Goal: Information Seeking & Learning: Learn about a topic

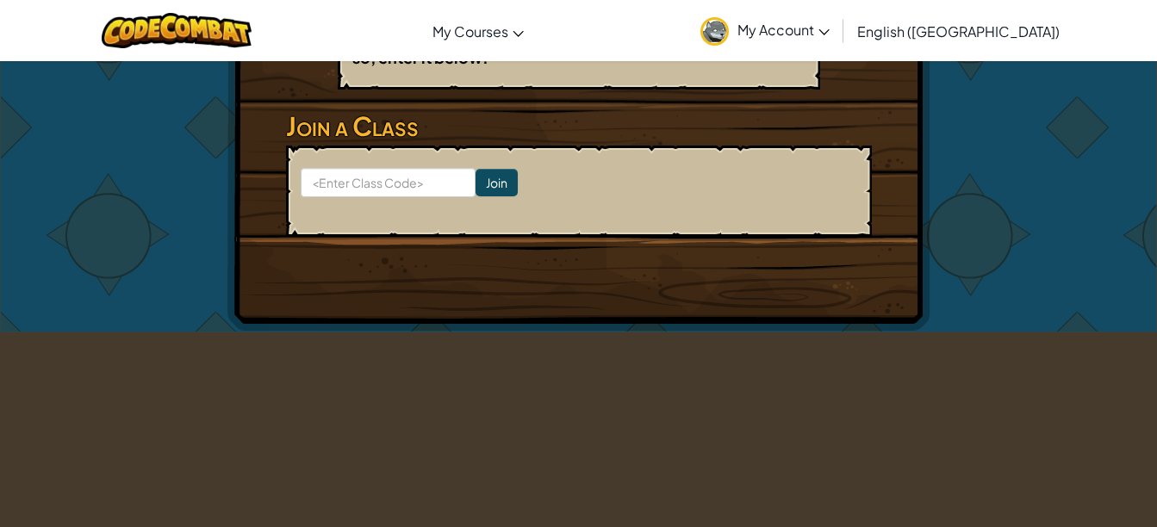
scroll to position [365, 0]
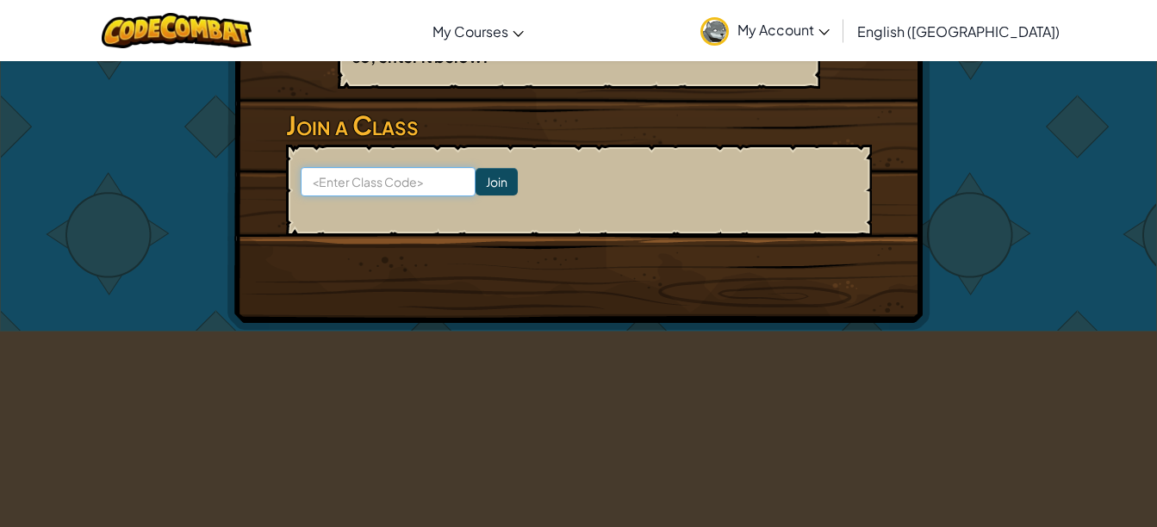
click at [399, 177] on input at bounding box center [388, 181] width 175 height 29
click at [972, 300] on div "Hero : Anya Captain Change Hero Player : Jordan C CS1 Levels Completed: 0 Play …" at bounding box center [579, 13] width 1008 height 635
click at [1009, 217] on div "Hero : Anya Captain Change Hero Player : Jordan C CS1 Levels Completed: 0 Play …" at bounding box center [579, 13] width 1008 height 635
click at [1071, 237] on div "Hero : Anya Captain Change Hero Player : Jordan C CS1 Levels Completed: 0 Play …" at bounding box center [579, 13] width 1008 height 635
click at [1117, 230] on div "Hero : Anya Captain Change Hero Player : Jordan C CS1 Levels Completed: 0 Play …" at bounding box center [578, 13] width 1157 height 637
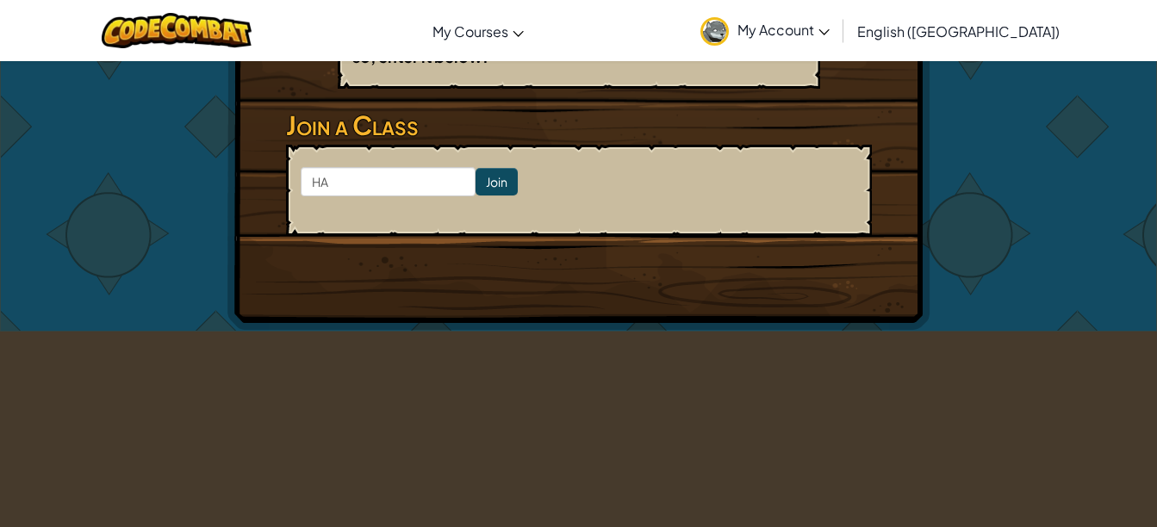
click at [1088, 233] on div "Hero : Anya Captain Change Hero Player : Jordan C CS1 Levels Completed: 0 Play …" at bounding box center [578, 13] width 1157 height 637
click at [957, 91] on div "Hero : Anya Captain Change Hero Player : Jordan C CS1 Levels Completed: 0 Play …" at bounding box center [579, 13] width 1008 height 635
click at [923, 280] on div "Hero : Anya Captain Change Hero Player : Jordan C CS1 Levels Completed: 0 Play …" at bounding box center [578, 13] width 703 height 635
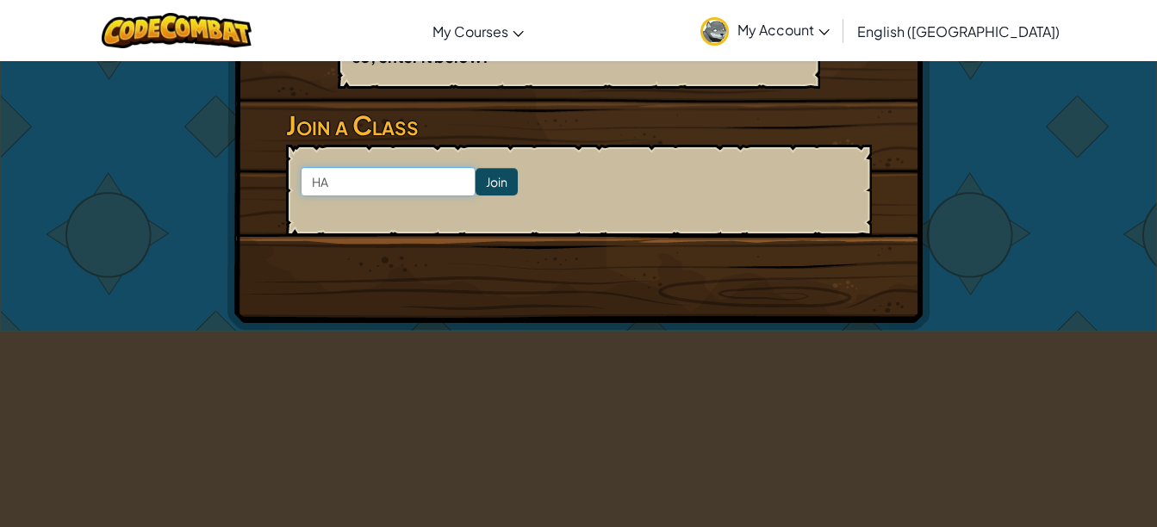
click at [375, 194] on input "HA" at bounding box center [388, 181] width 175 height 29
type input "HALFSHAREFIND"
click input "Join" at bounding box center [497, 182] width 42 height 28
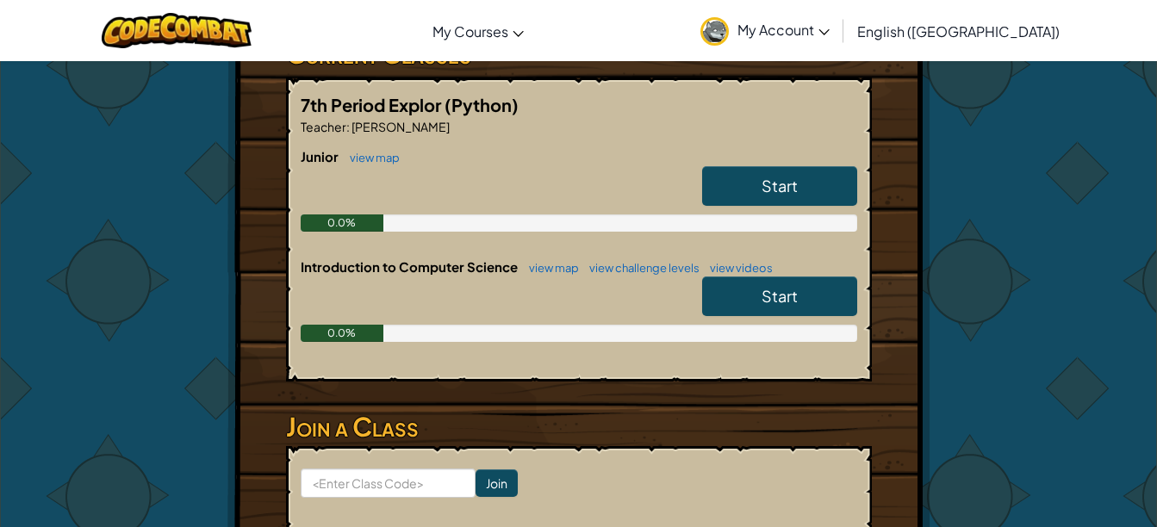
scroll to position [319, 0]
click at [782, 190] on span "Start" at bounding box center [780, 186] width 36 height 20
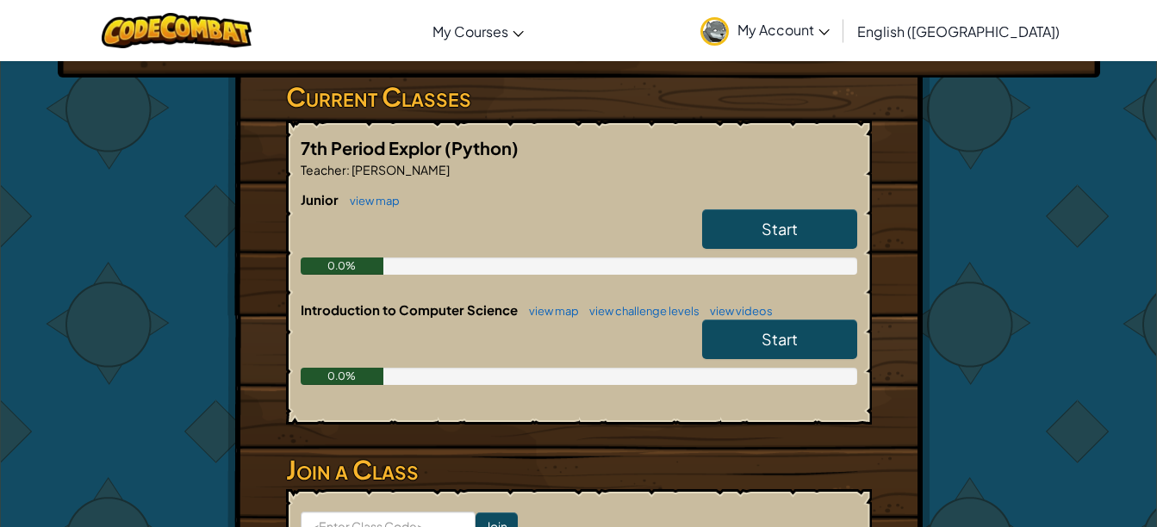
scroll to position [277, 0]
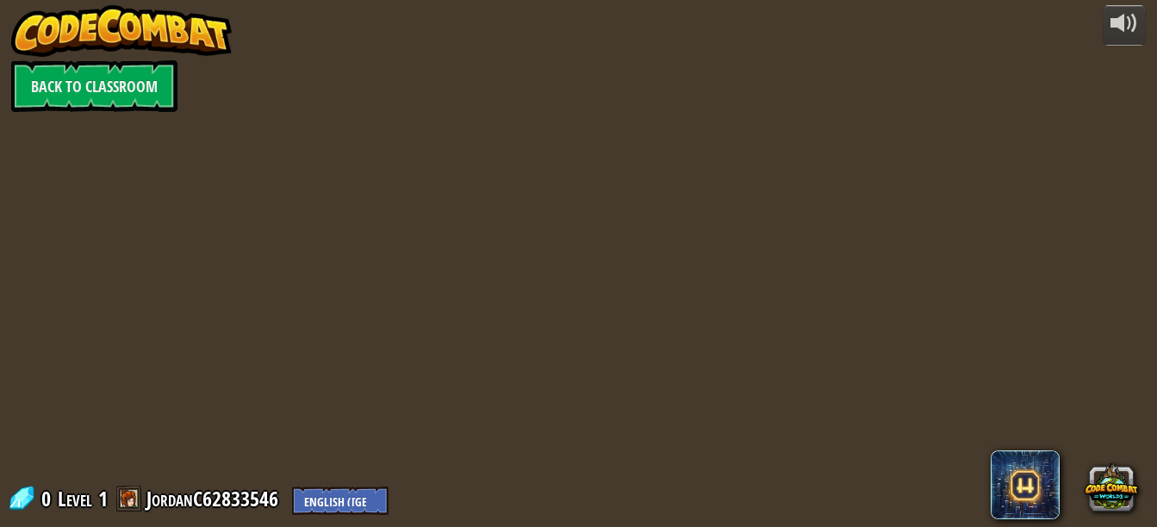
drag, startPoint x: 860, startPoint y: 255, endPoint x: 765, endPoint y: 251, distance: 94.9
click at [765, 251] on div at bounding box center [585, 263] width 760 height 527
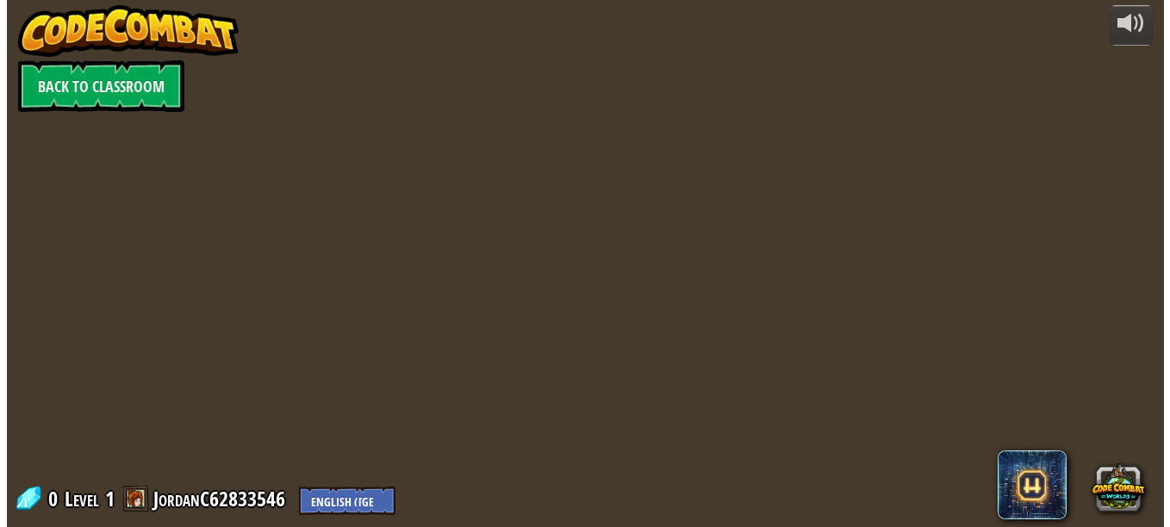
scroll to position [0, 0]
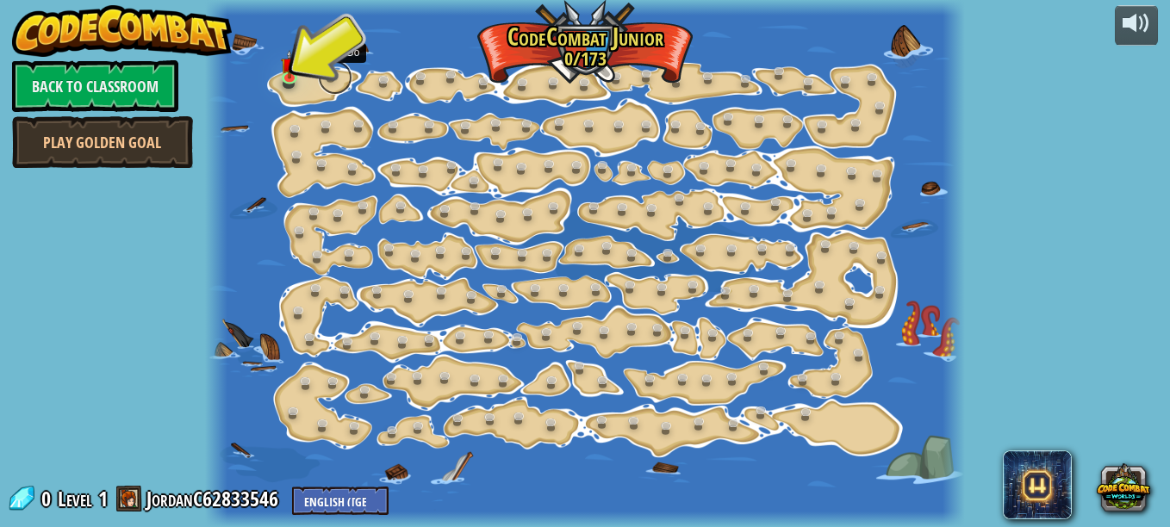
click at [321, 84] on link at bounding box center [335, 77] width 34 height 34
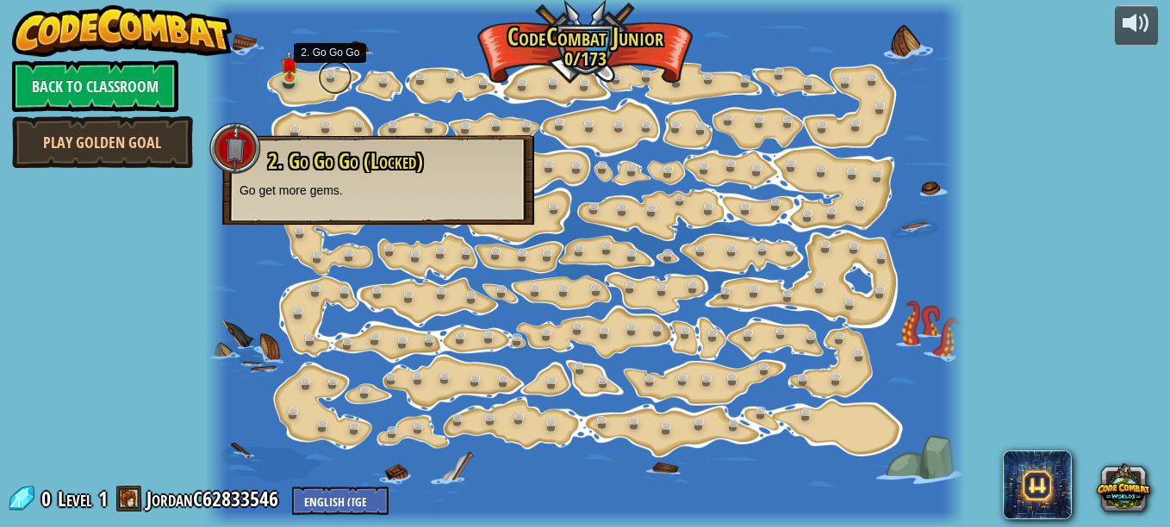
click at [321, 84] on link at bounding box center [335, 77] width 34 height 34
click at [380, 77] on link at bounding box center [388, 83] width 34 height 34
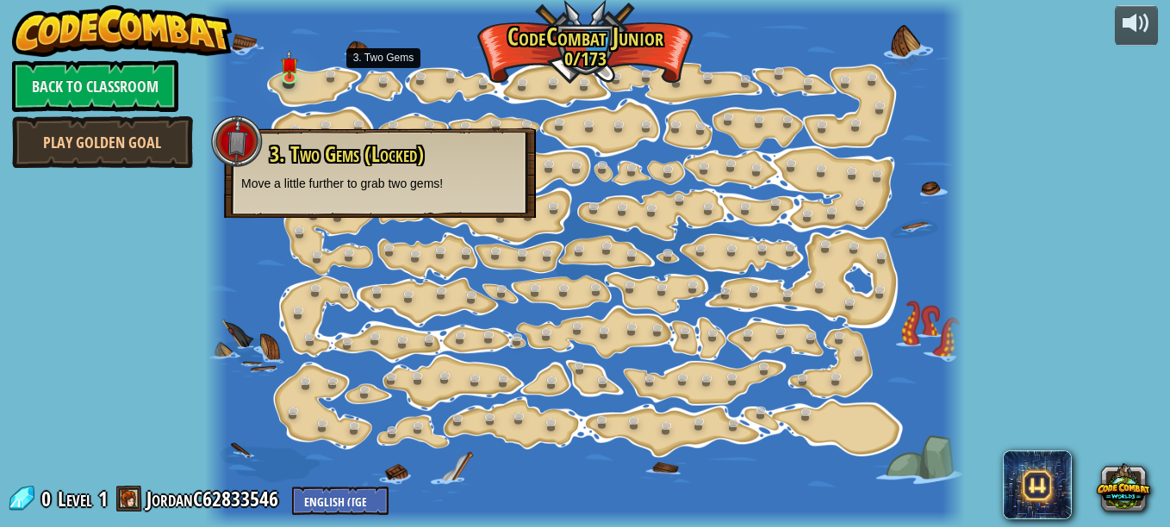
click at [247, 92] on div at bounding box center [585, 263] width 760 height 527
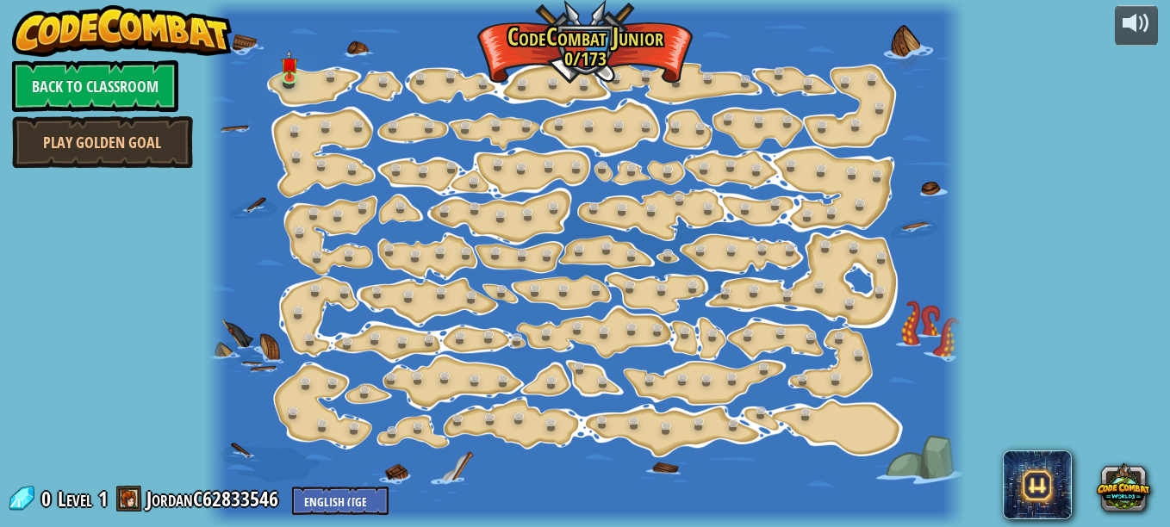
click at [340, 93] on div at bounding box center [585, 263] width 760 height 527
click at [320, 90] on div at bounding box center [585, 263] width 760 height 527
click at [290, 79] on link at bounding box center [293, 78] width 34 height 34
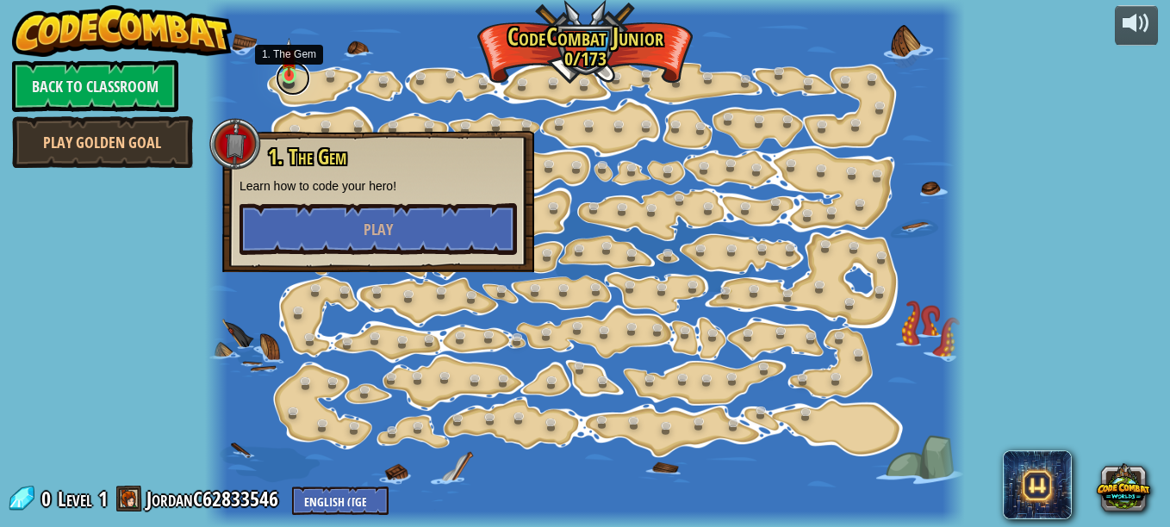
click at [290, 79] on link at bounding box center [293, 78] width 34 height 34
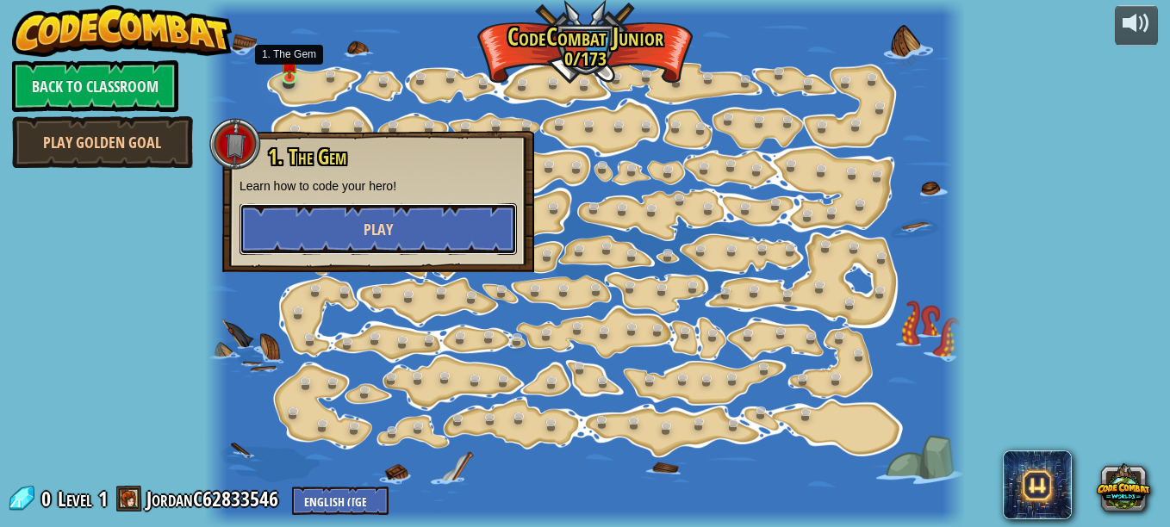
click at [379, 246] on button "Play" at bounding box center [378, 229] width 277 height 52
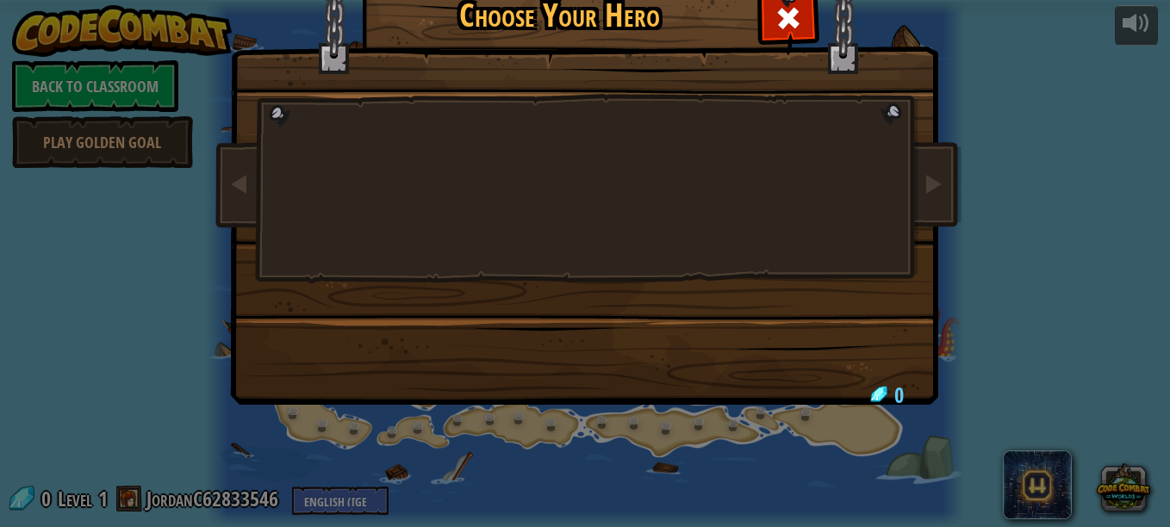
click at [371, 234] on div at bounding box center [585, 222] width 646 height 376
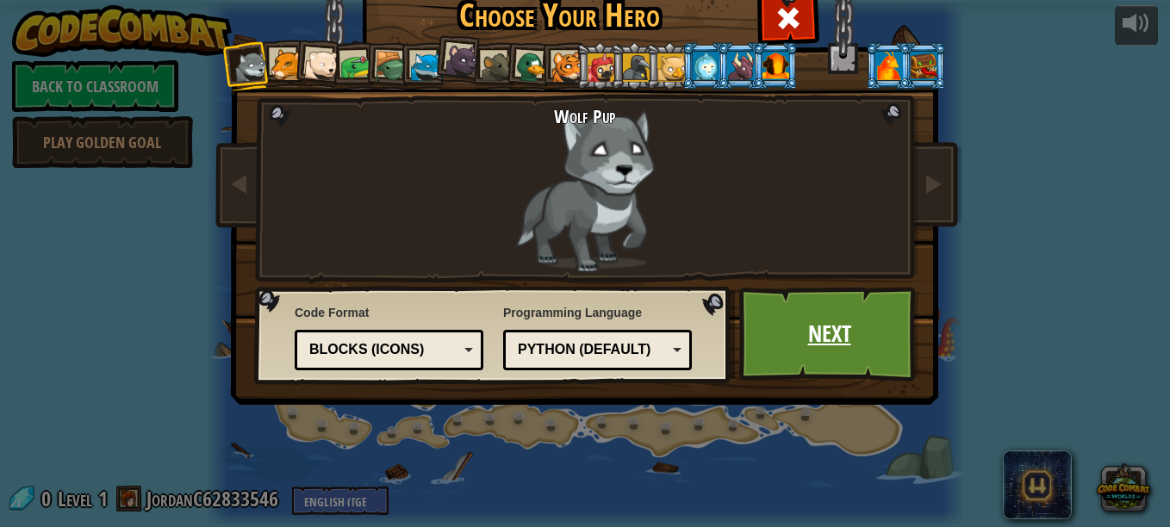
click at [857, 347] on link "Next" at bounding box center [829, 334] width 180 height 95
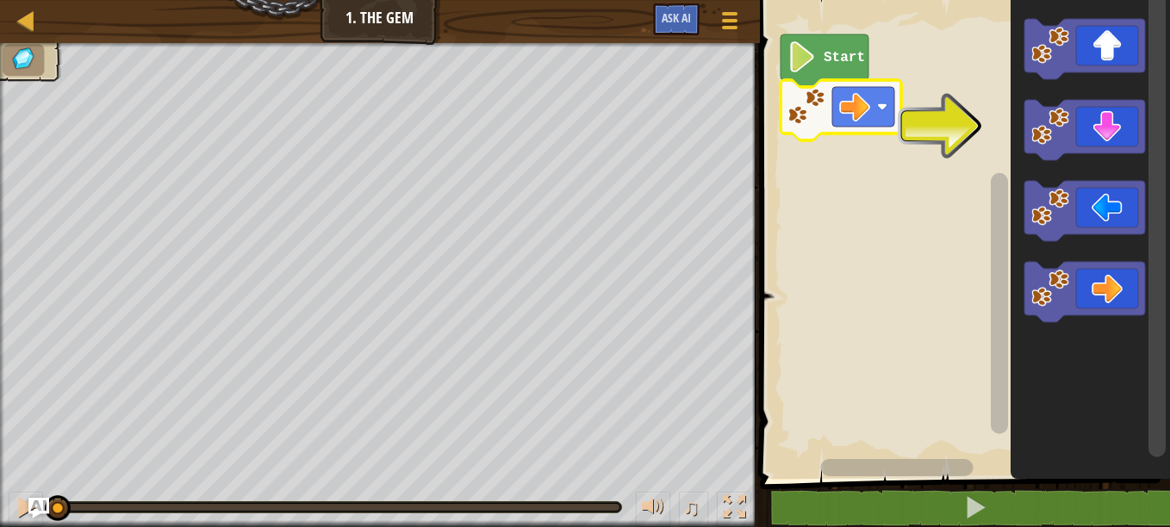
click at [807, 72] on image "Blockly Workspace" at bounding box center [802, 56] width 29 height 31
click at [796, 64] on image "Blockly Workspace" at bounding box center [802, 56] width 29 height 31
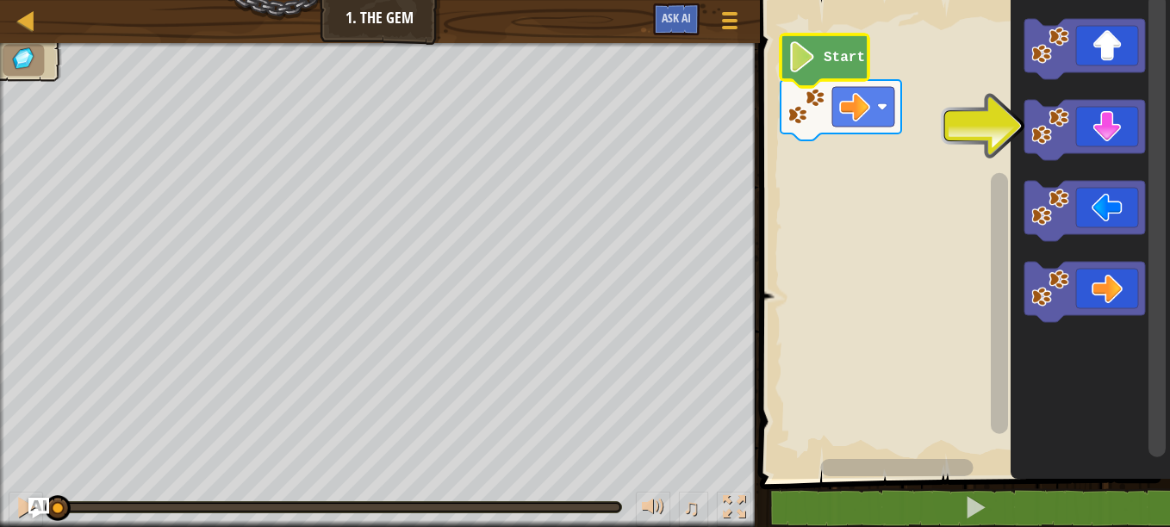
click at [797, 65] on image "Blockly Workspace" at bounding box center [802, 56] width 29 height 31
click at [805, 65] on image "Blockly Workspace" at bounding box center [802, 56] width 29 height 31
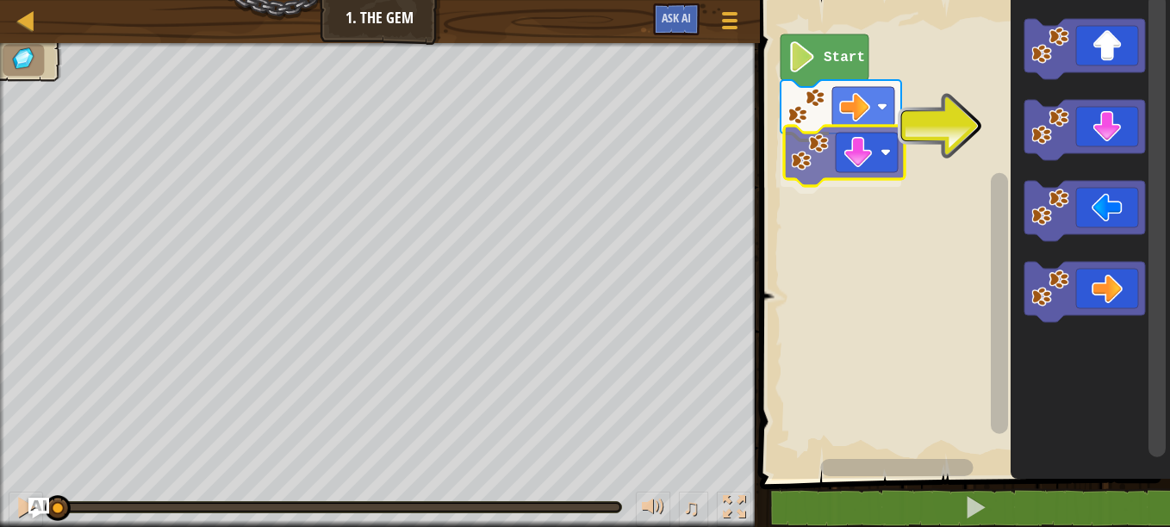
click at [846, 167] on div "Start" at bounding box center [962, 235] width 415 height 488
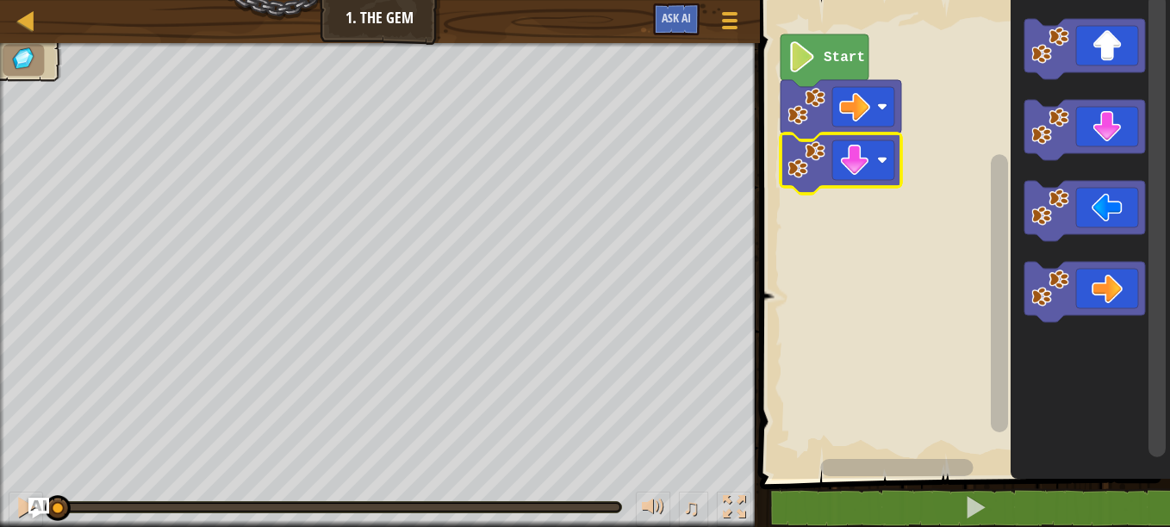
click at [827, 61] on text "Start" at bounding box center [844, 58] width 41 height 16
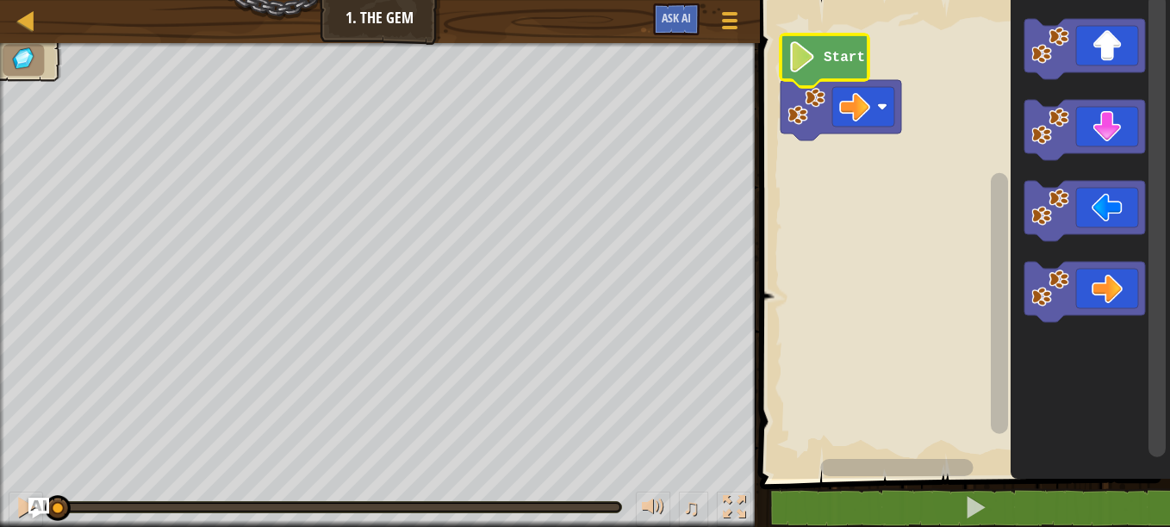
click at [789, 41] on image "Blockly Workspace" at bounding box center [802, 56] width 29 height 31
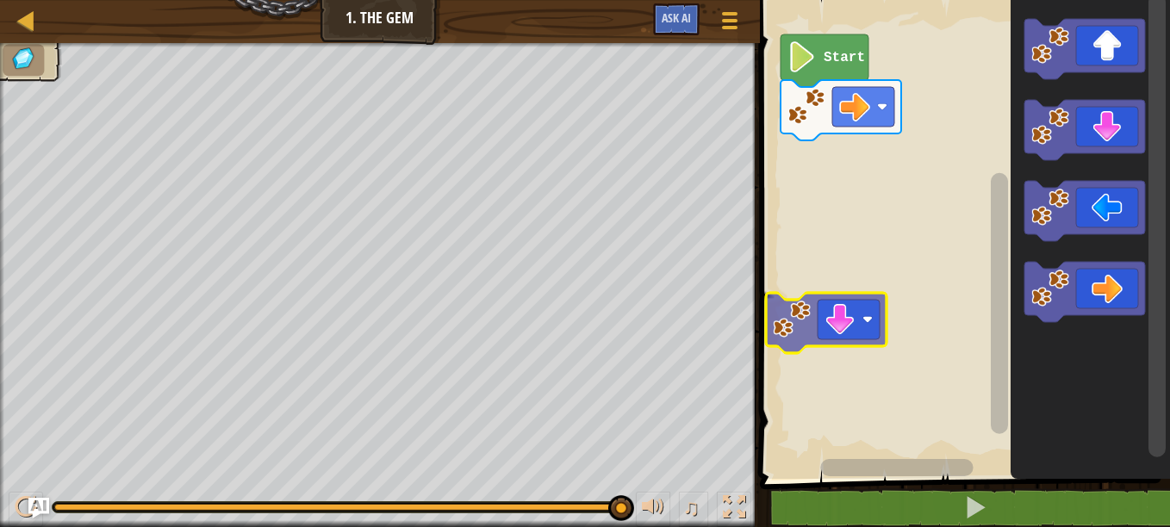
click at [804, 315] on div "Start" at bounding box center [962, 235] width 415 height 488
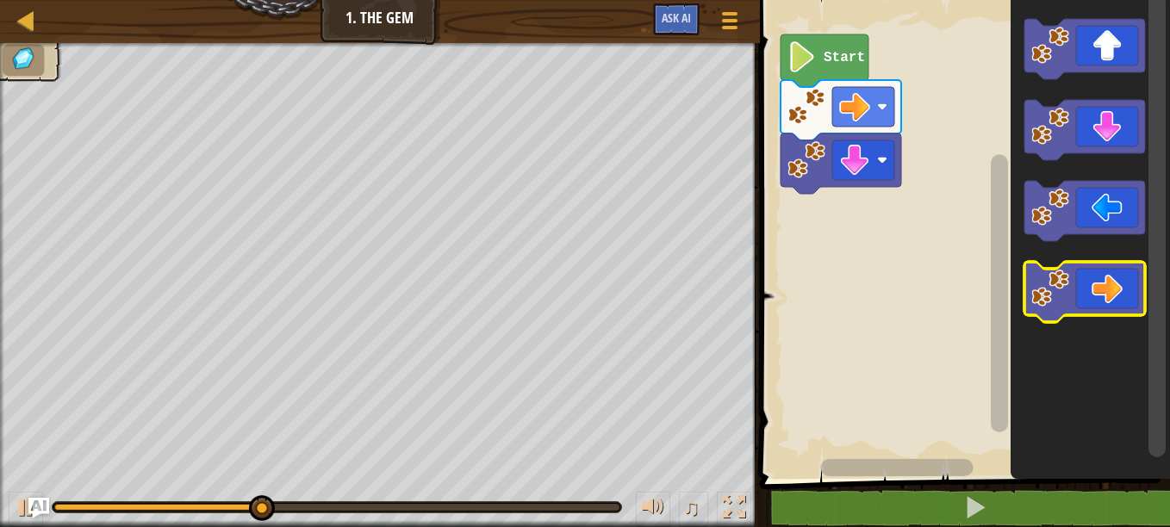
click at [1038, 318] on rect "Blockly Workspace" at bounding box center [1085, 292] width 121 height 60
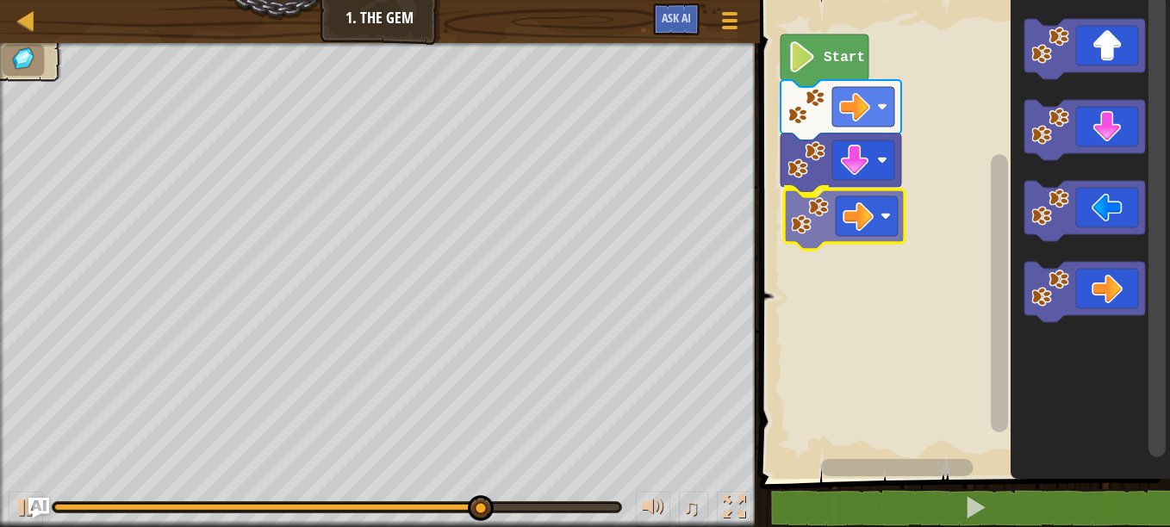
click at [829, 219] on div "Start" at bounding box center [962, 235] width 415 height 488
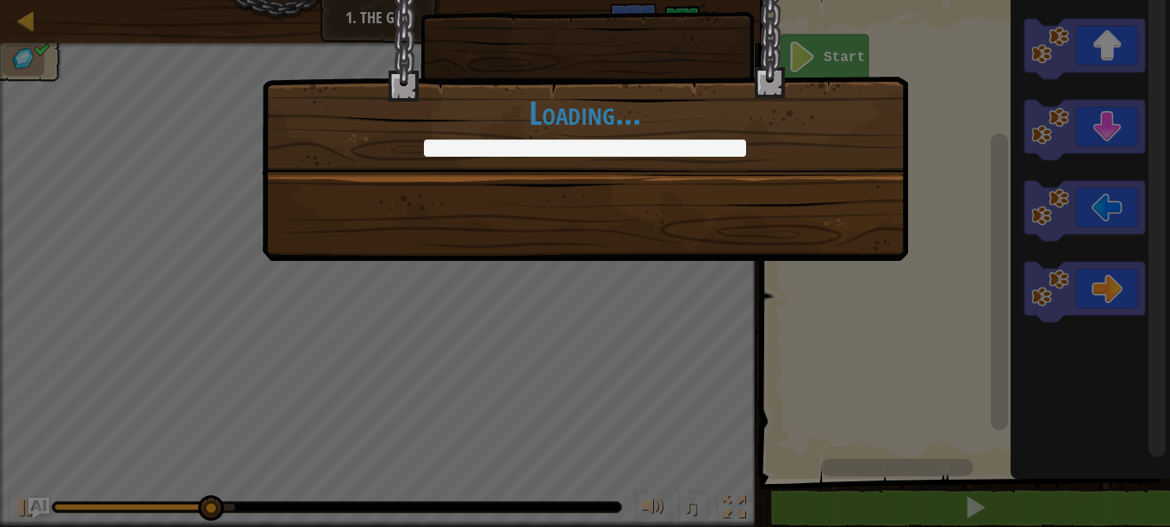
click at [601, 78] on div "Let's keep coding! +0 +0 Continue Loading..." at bounding box center [585, 109] width 646 height 304
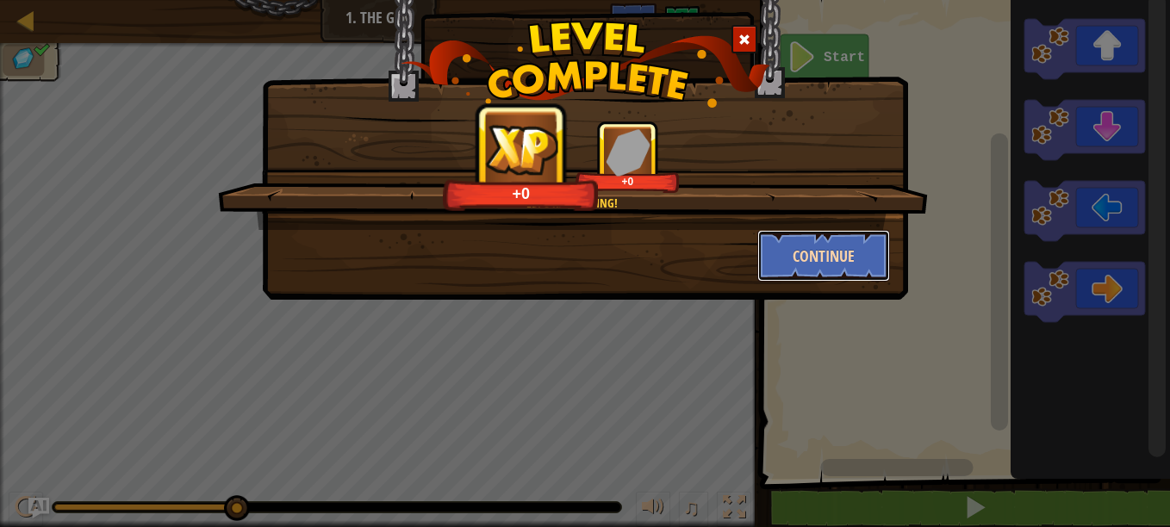
click at [834, 261] on button "Continue" at bounding box center [824, 256] width 134 height 52
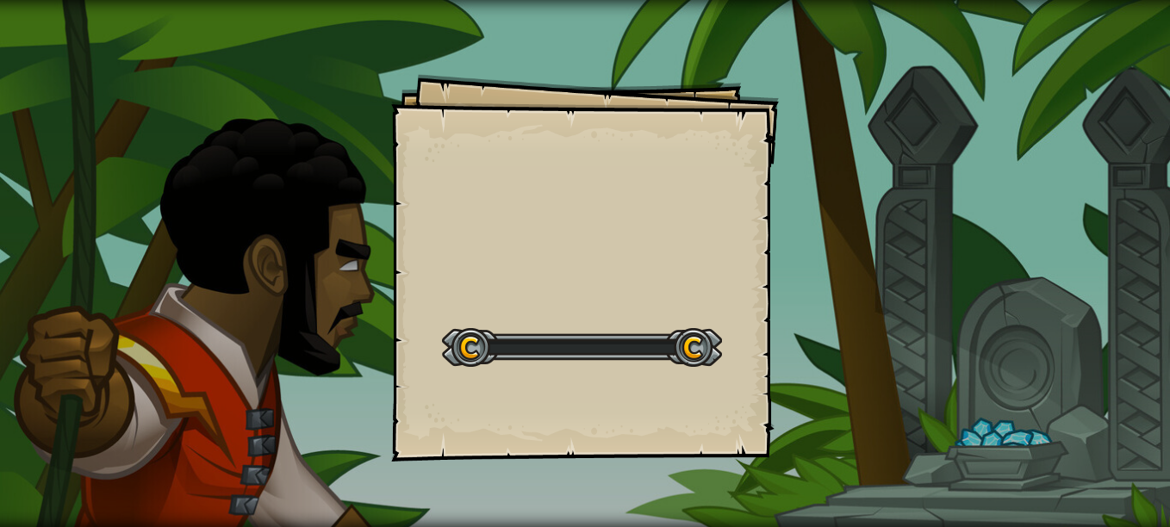
click at [862, 264] on div "Goals Start Level Error loading from server. Try refreshing the page. You'll ne…" at bounding box center [585, 263] width 1170 height 527
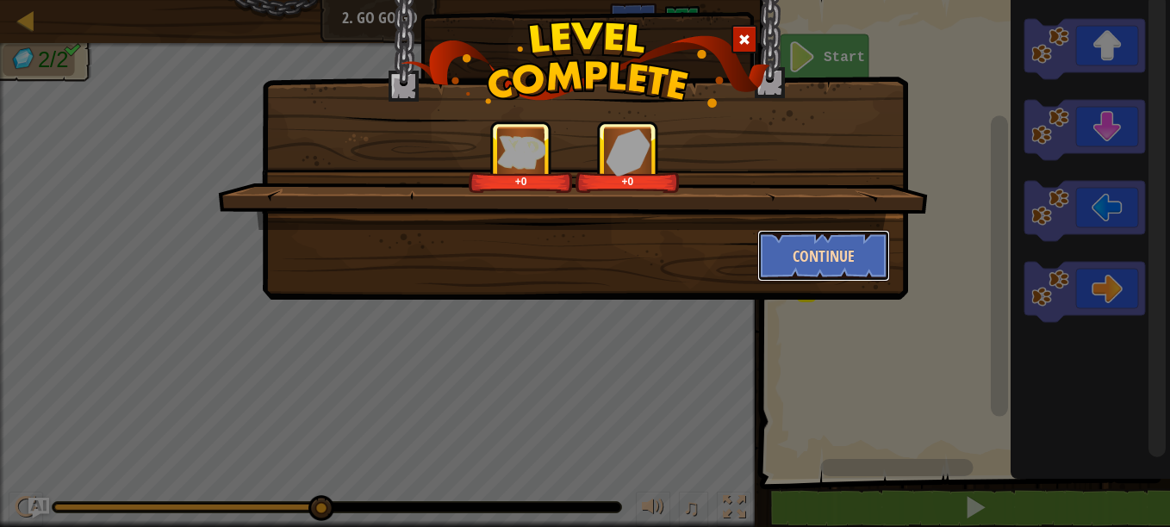
click at [830, 275] on button "Continue" at bounding box center [824, 256] width 134 height 52
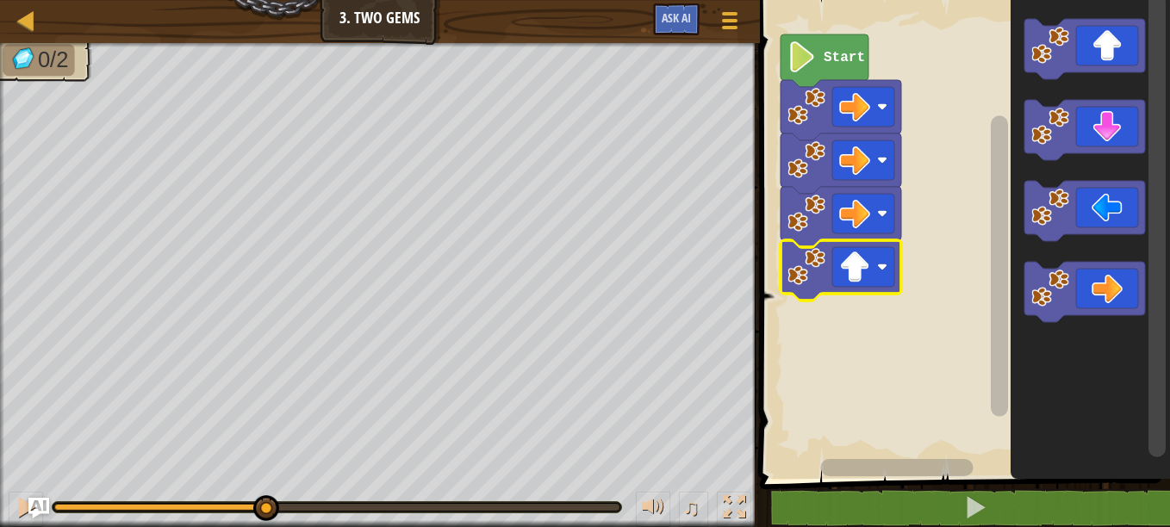
click at [846, 72] on icon "Blockly Workspace" at bounding box center [825, 60] width 88 height 53
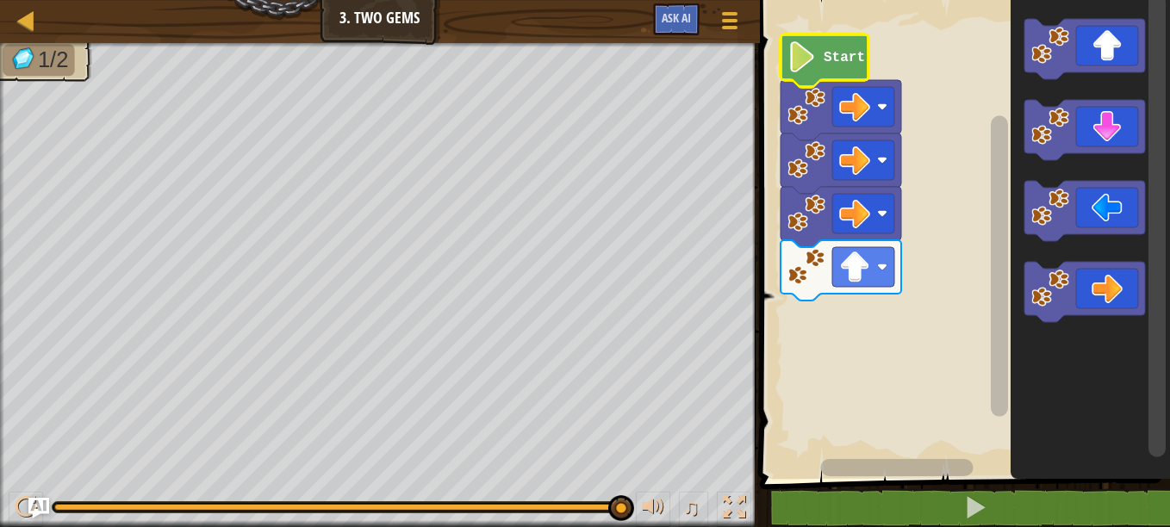
click at [839, 57] on text "Start" at bounding box center [844, 58] width 41 height 16
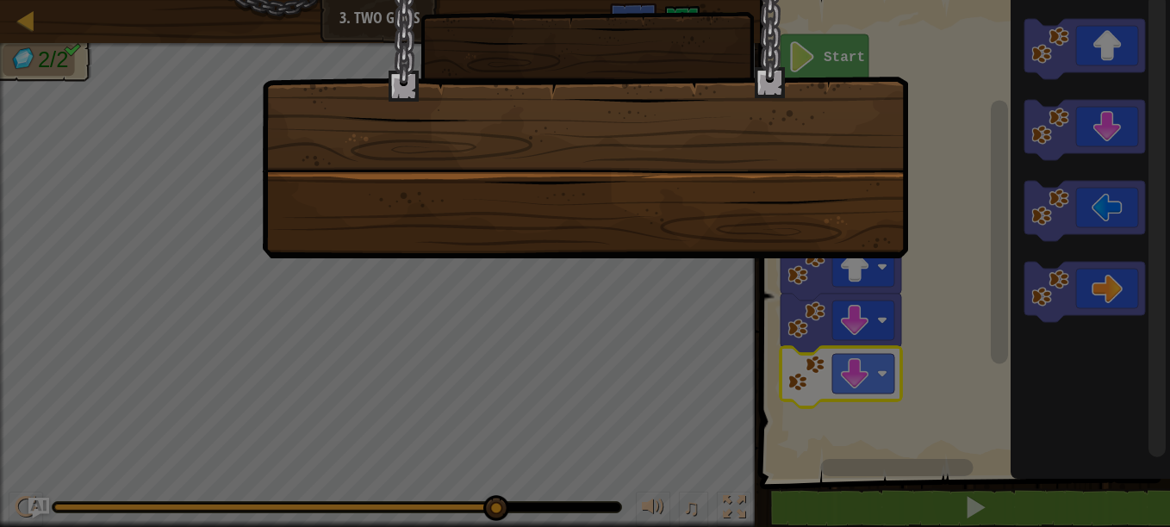
click at [859, 80] on div at bounding box center [585, 108] width 646 height 302
click at [840, 65] on div at bounding box center [585, 108] width 646 height 302
click at [514, 224] on div at bounding box center [585, 108] width 646 height 302
drag, startPoint x: 1092, startPoint y: 304, endPoint x: 743, endPoint y: 145, distance: 383.7
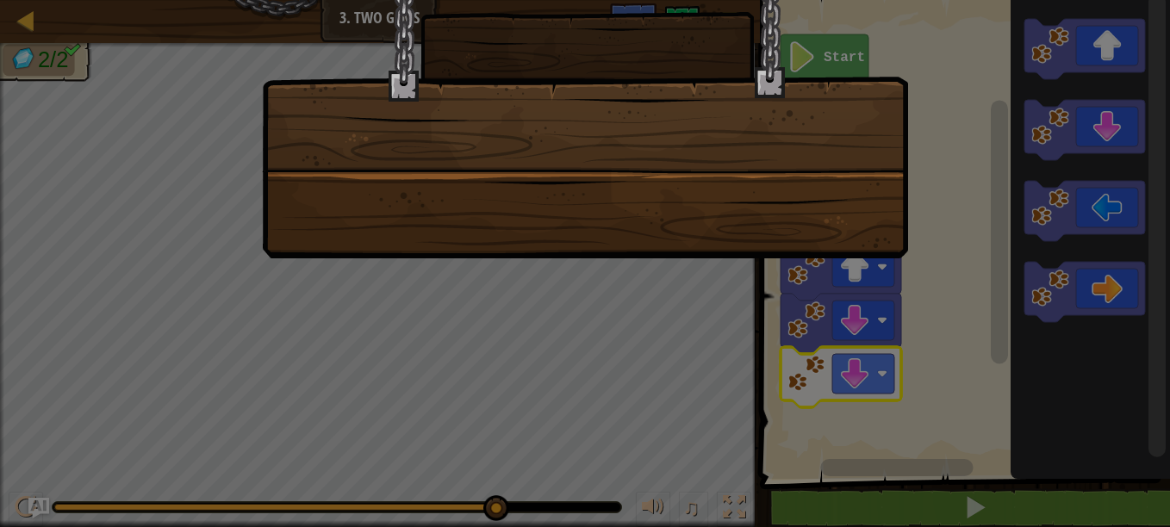
drag, startPoint x: 743, startPoint y: 145, endPoint x: 757, endPoint y: 120, distance: 28.5
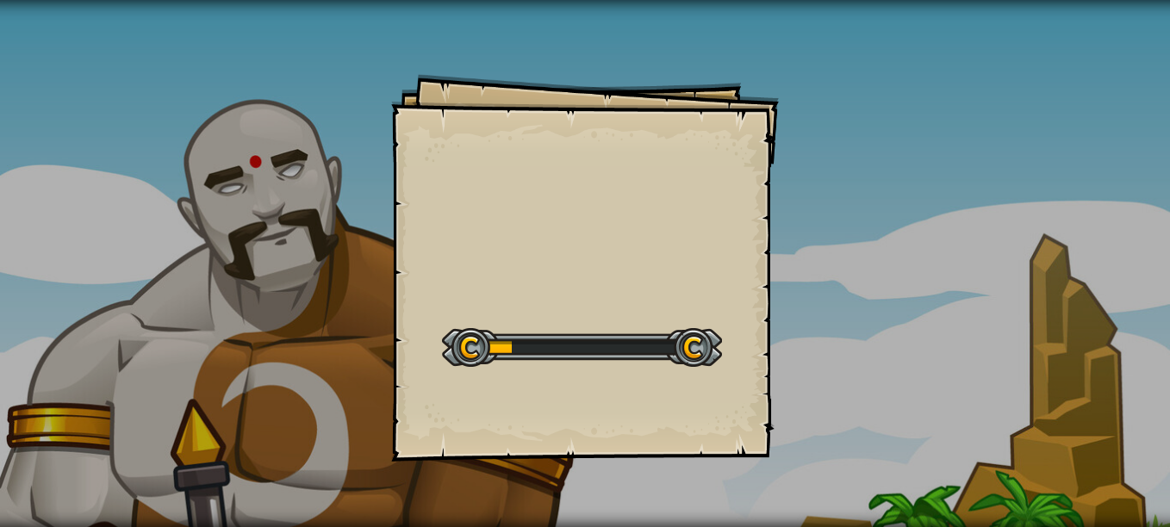
click at [301, 270] on div "Goals Start Level Error loading from server. Try refreshing the page. You'll ne…" at bounding box center [585, 263] width 1170 height 527
click at [221, 347] on div "Goals Start Level Error loading from server. Try refreshing the page. You'll ne…" at bounding box center [585, 263] width 1170 height 527
click at [193, 321] on div "Goals Start Level Error loading from server. Try refreshing the page. You'll ne…" at bounding box center [585, 263] width 1170 height 527
click at [474, 157] on div "Goals Start Level Error loading from server. Try refreshing the page. You'll ne…" at bounding box center [585, 268] width 388 height 388
click at [461, 173] on div "Goals Start Level Error loading from server. Try refreshing the page. You'll ne…" at bounding box center [585, 268] width 388 height 388
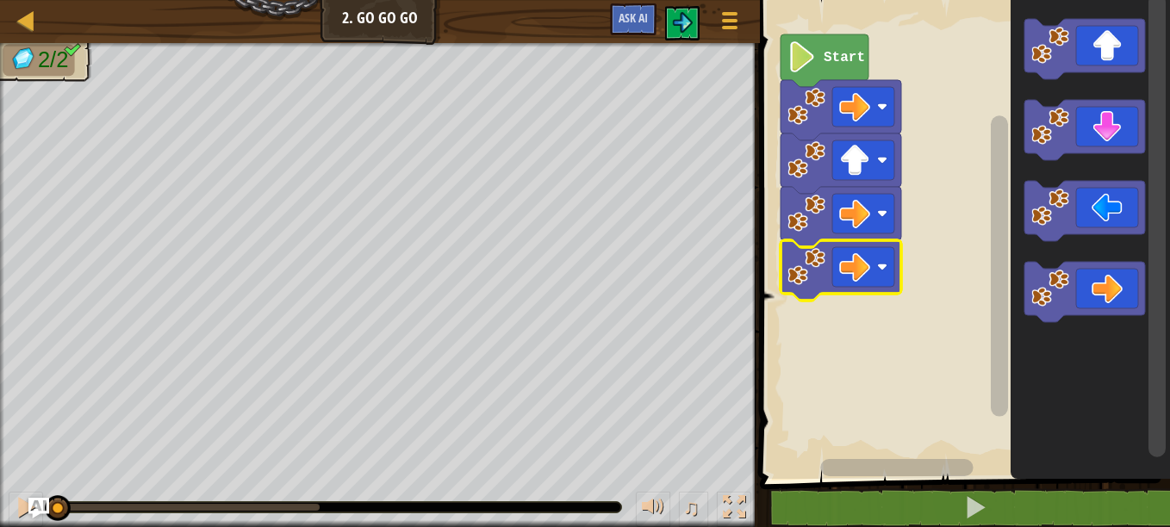
click at [840, 36] on icon "Blockly Workspace" at bounding box center [825, 60] width 88 height 53
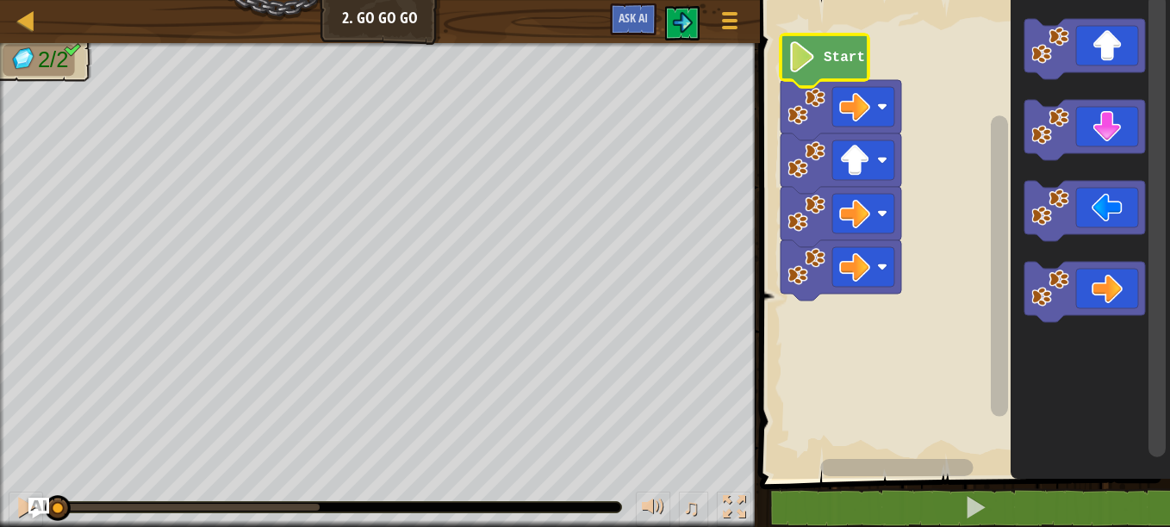
click at [828, 53] on text "Start" at bounding box center [844, 58] width 41 height 16
click at [830, 38] on icon "Blockly Workspace" at bounding box center [825, 60] width 88 height 53
click at [824, 52] on text "Start" at bounding box center [844, 58] width 41 height 16
click at [843, 71] on icon "Blockly Workspace" at bounding box center [825, 60] width 88 height 53
click at [847, 67] on icon "Blockly Workspace" at bounding box center [825, 60] width 88 height 53
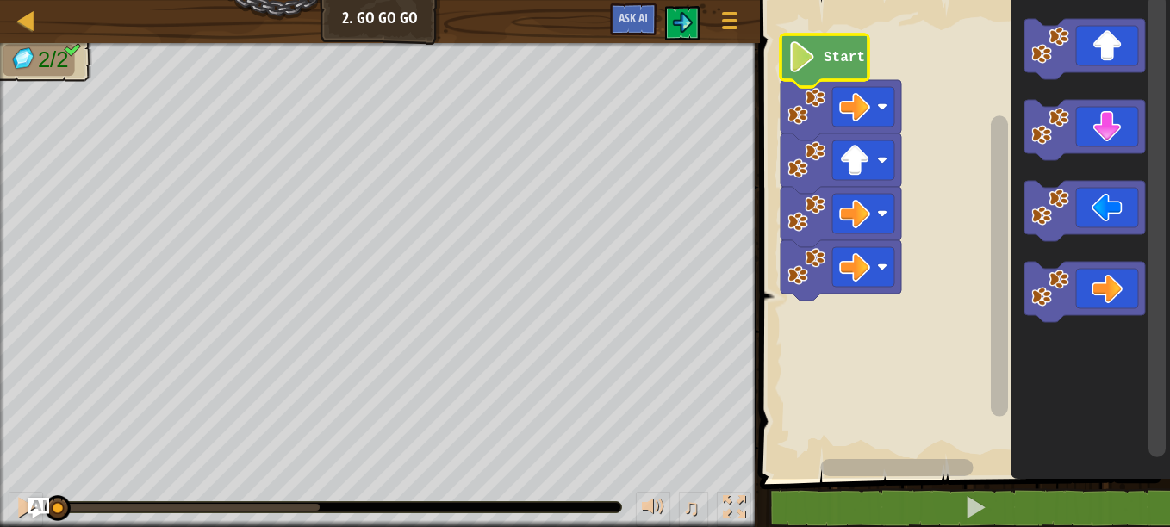
click at [849, 63] on text "Start" at bounding box center [844, 58] width 41 height 16
click at [689, 24] on img at bounding box center [682, 22] width 21 height 21
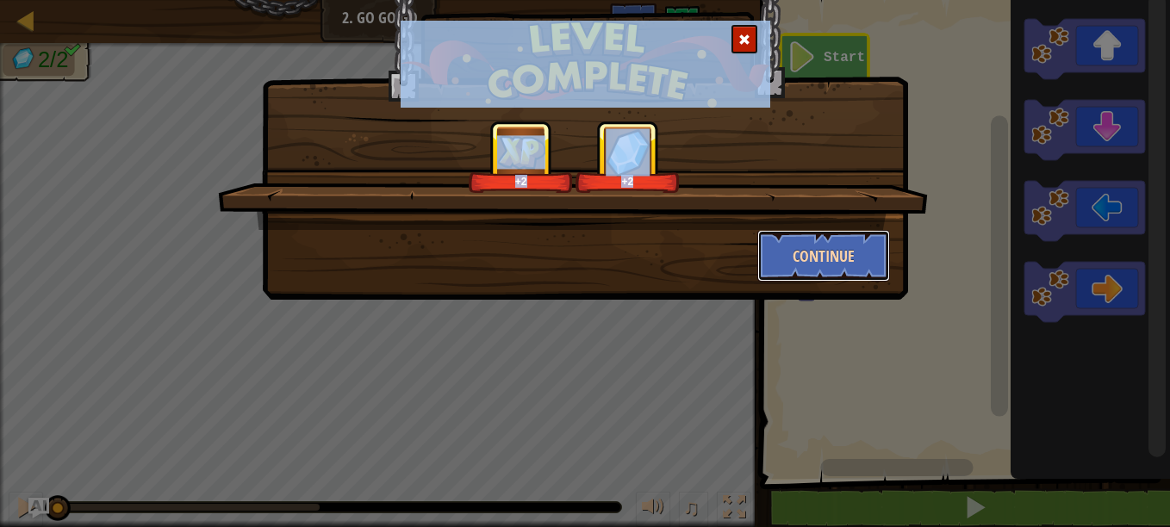
click at [787, 263] on button "Continue" at bounding box center [824, 256] width 134 height 52
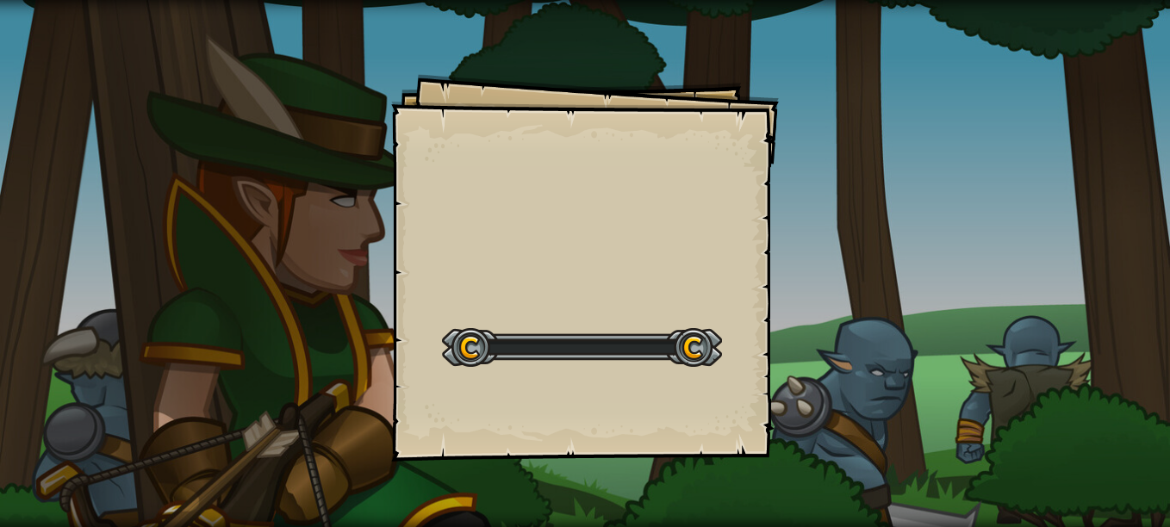
click at [787, 263] on div "Goals Start Level Error loading from server. Try refreshing the page. You'll ne…" at bounding box center [585, 263] width 1170 height 527
click at [709, 281] on div "Goals Start Level Error loading from server. Try refreshing the page. You'll ne…" at bounding box center [585, 268] width 388 height 388
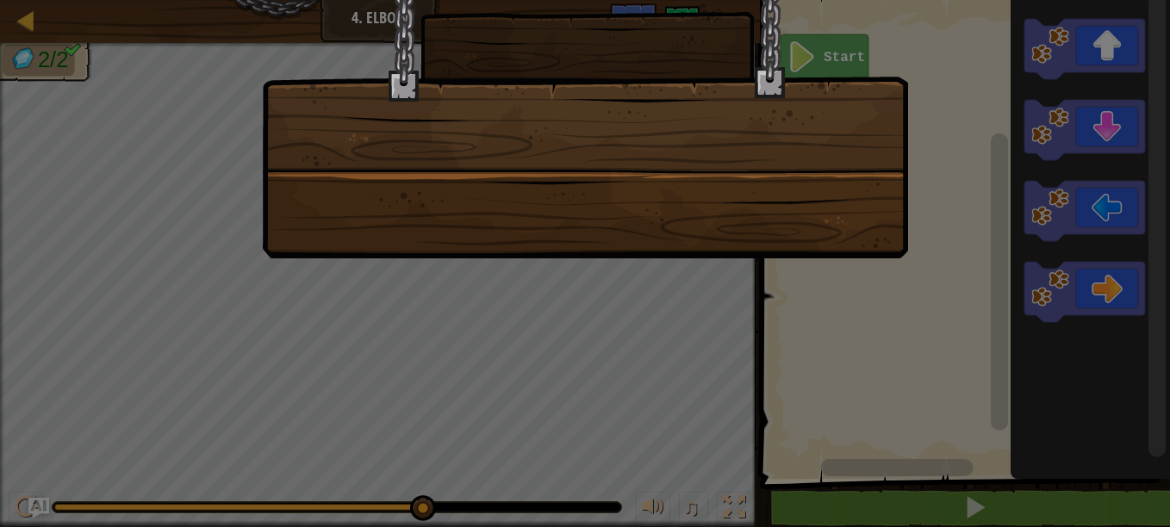
click at [842, 191] on div at bounding box center [585, 108] width 646 height 302
click at [847, 215] on div at bounding box center [585, 108] width 646 height 302
click at [78, 328] on div at bounding box center [585, 263] width 1170 height 527
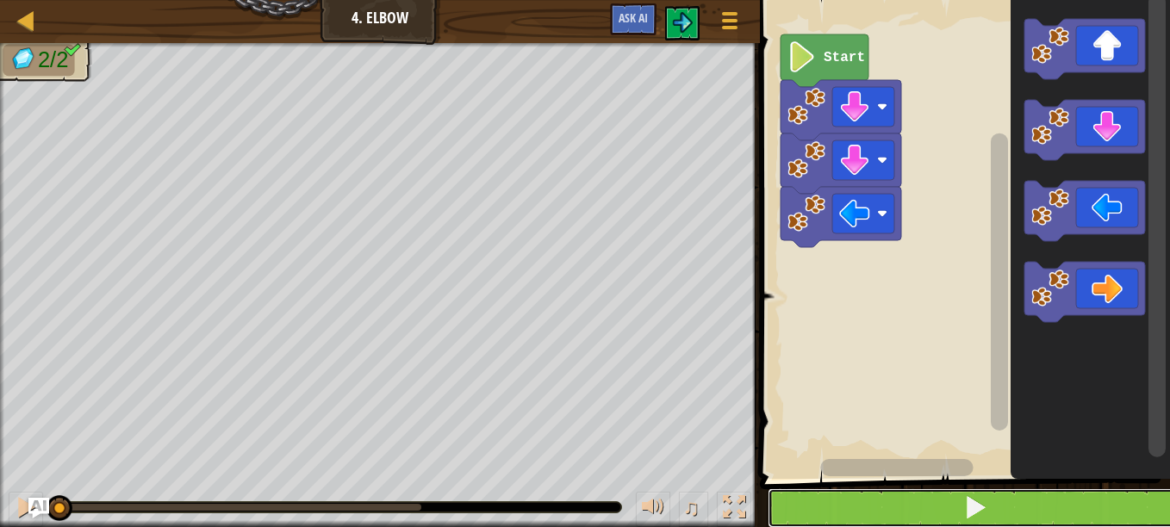
click at [828, 507] on button at bounding box center [975, 509] width 415 height 40
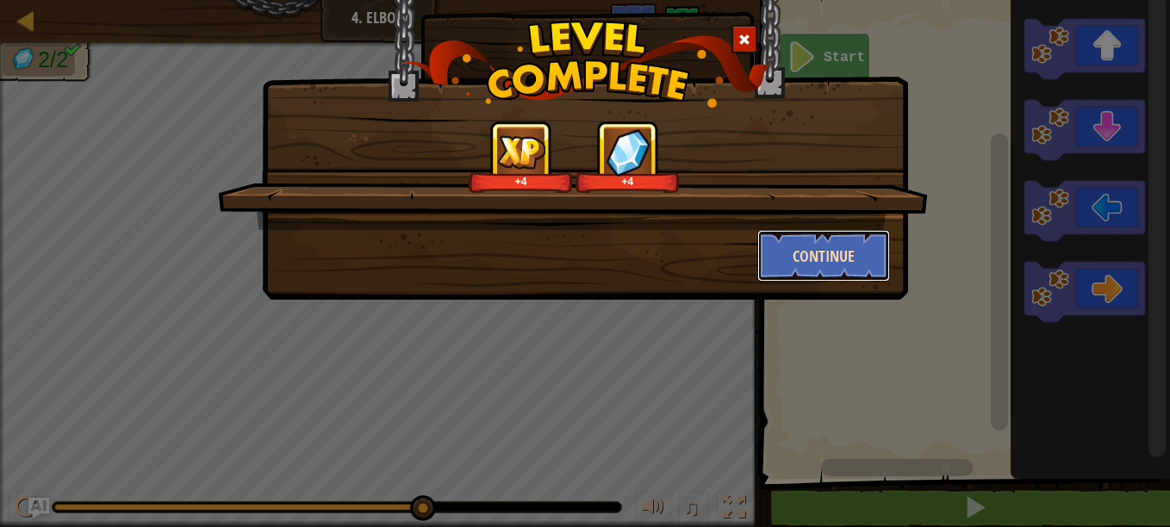
click at [853, 252] on button "Continue" at bounding box center [824, 256] width 134 height 52
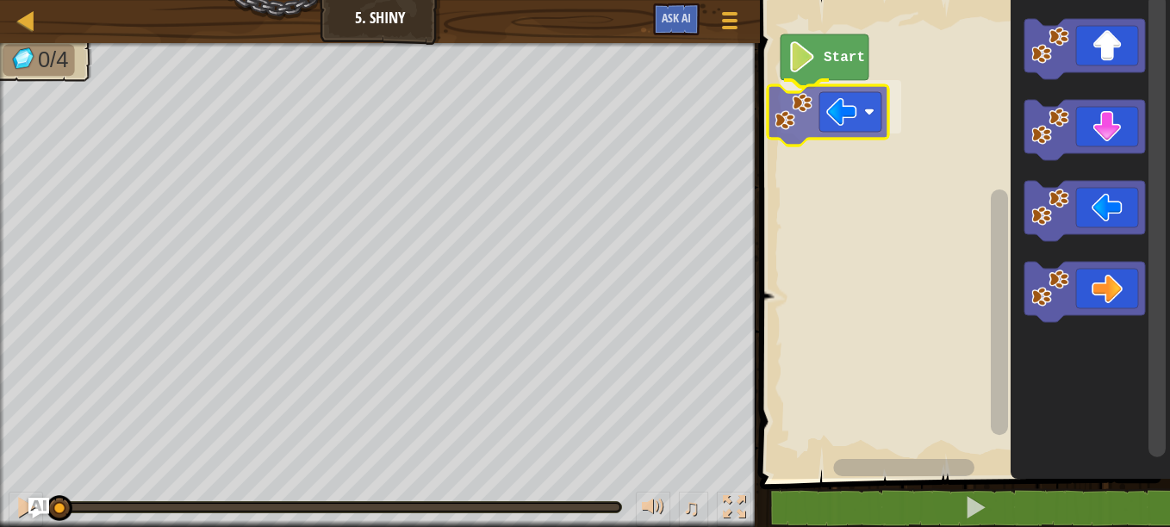
click at [802, 98] on div "Start" at bounding box center [962, 235] width 415 height 488
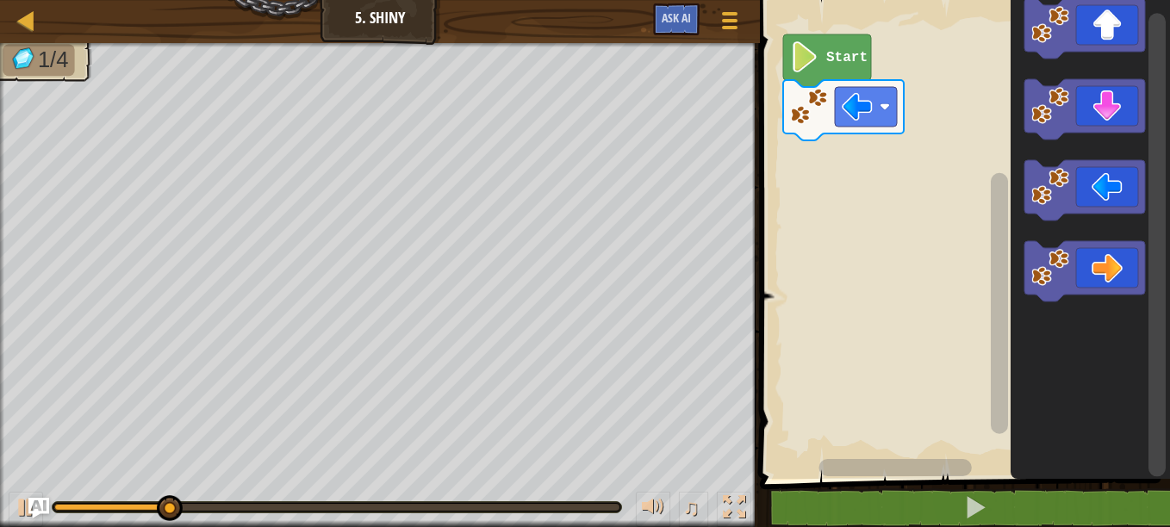
click at [824, 140] on div "Start" at bounding box center [962, 235] width 415 height 488
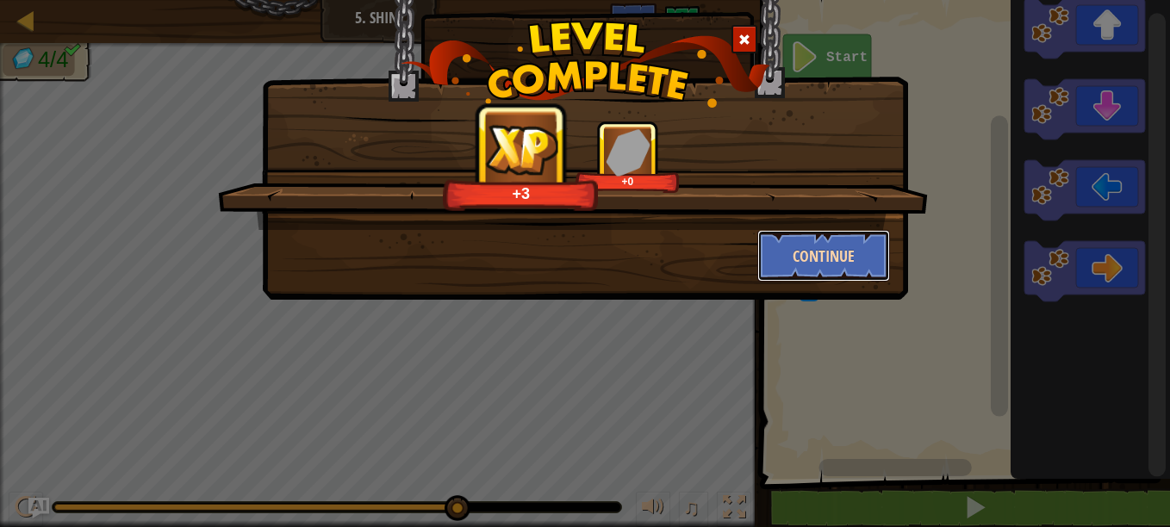
click at [840, 266] on button "Continue" at bounding box center [824, 256] width 134 height 52
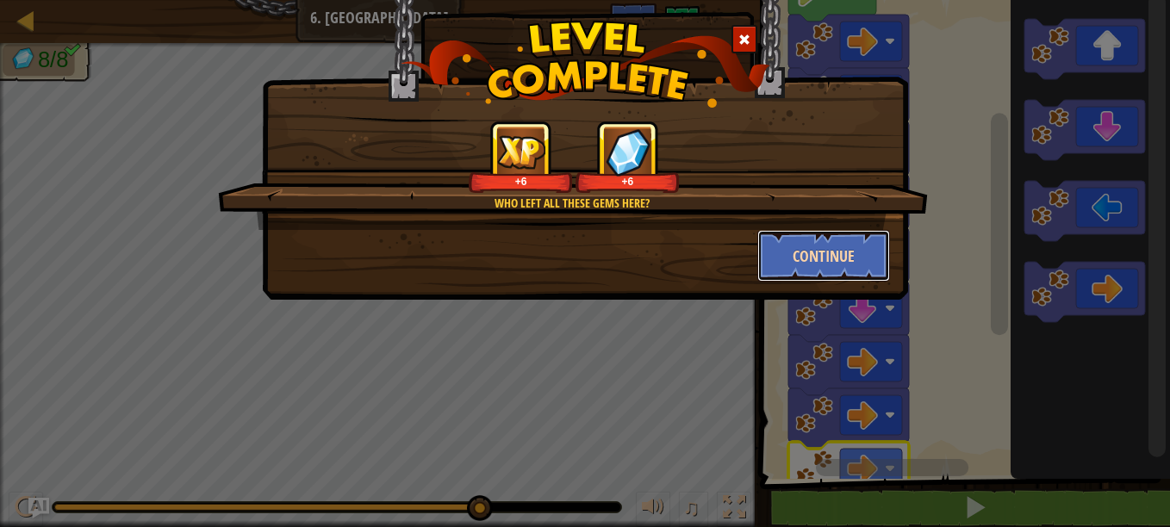
click at [795, 281] on button "Continue" at bounding box center [824, 256] width 134 height 52
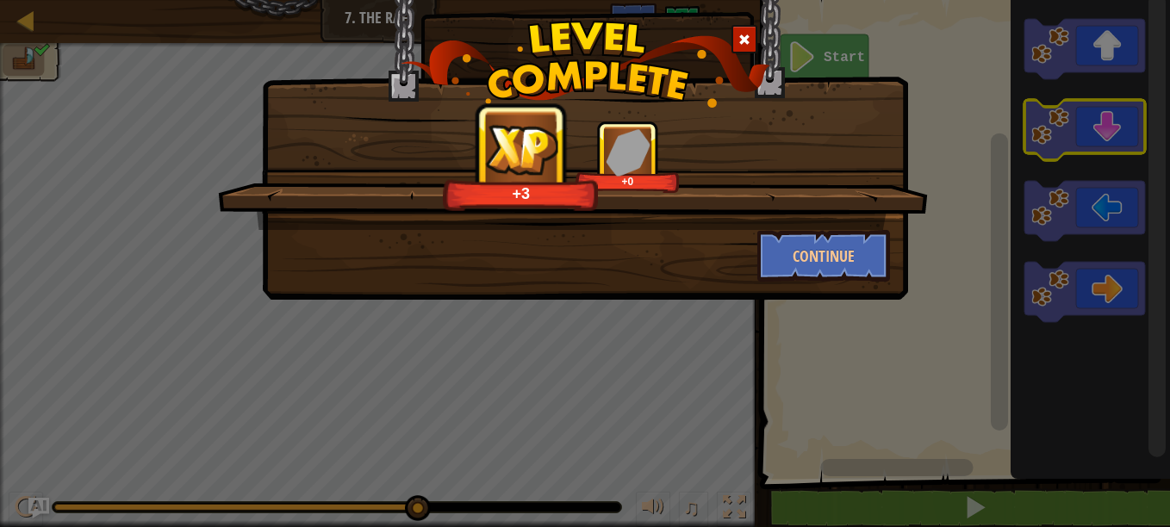
click at [836, 307] on div "+3 +0 Continue" at bounding box center [585, 263] width 1170 height 527
click at [863, 263] on button "Continue" at bounding box center [824, 256] width 134 height 52
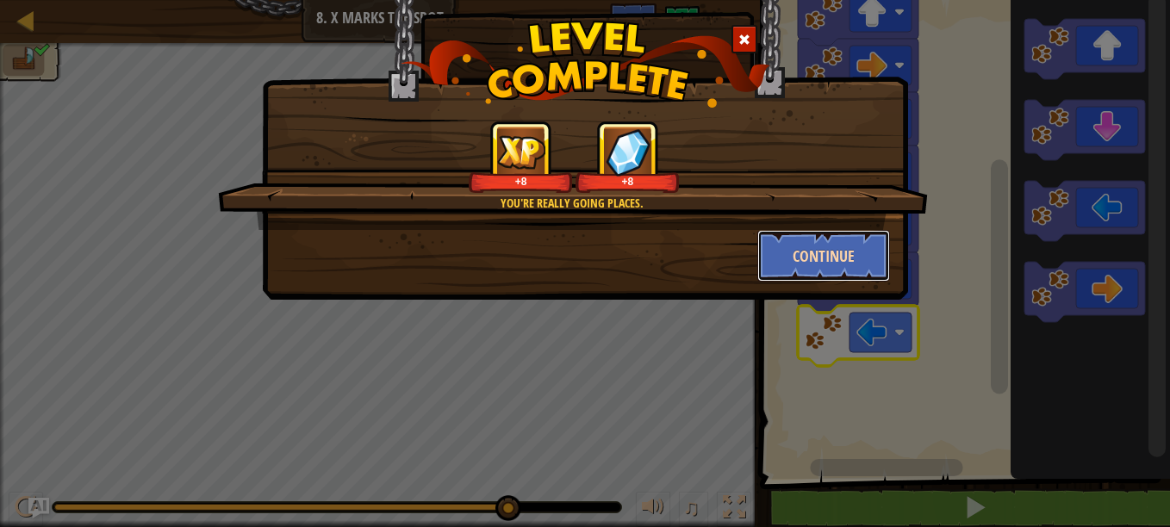
click at [852, 248] on button "Continue" at bounding box center [824, 256] width 134 height 52
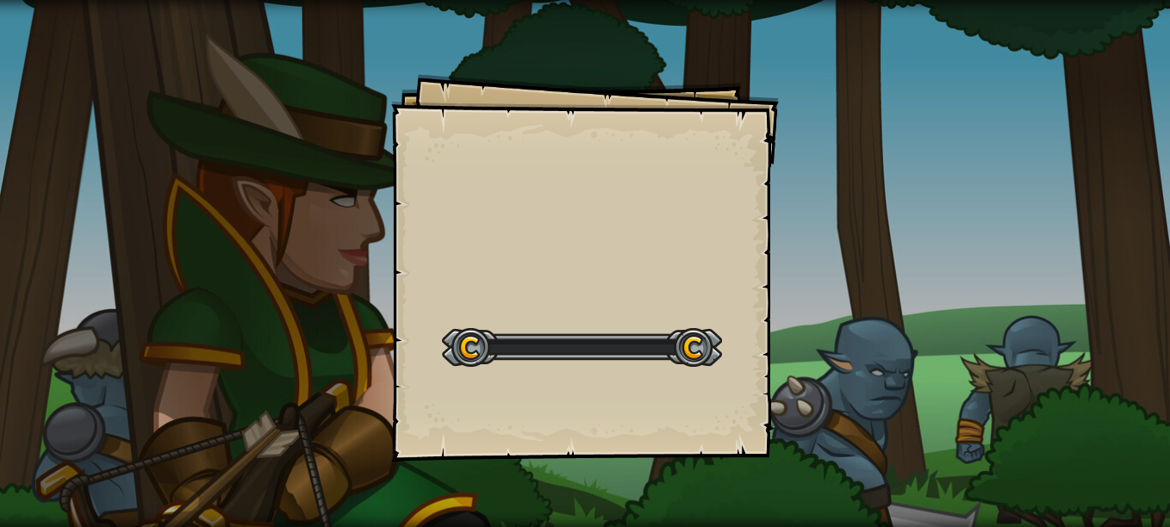
click at [868, 261] on div "Goals Start Level Error loading from server. Try refreshing the page. You'll ne…" at bounding box center [585, 263] width 1170 height 527
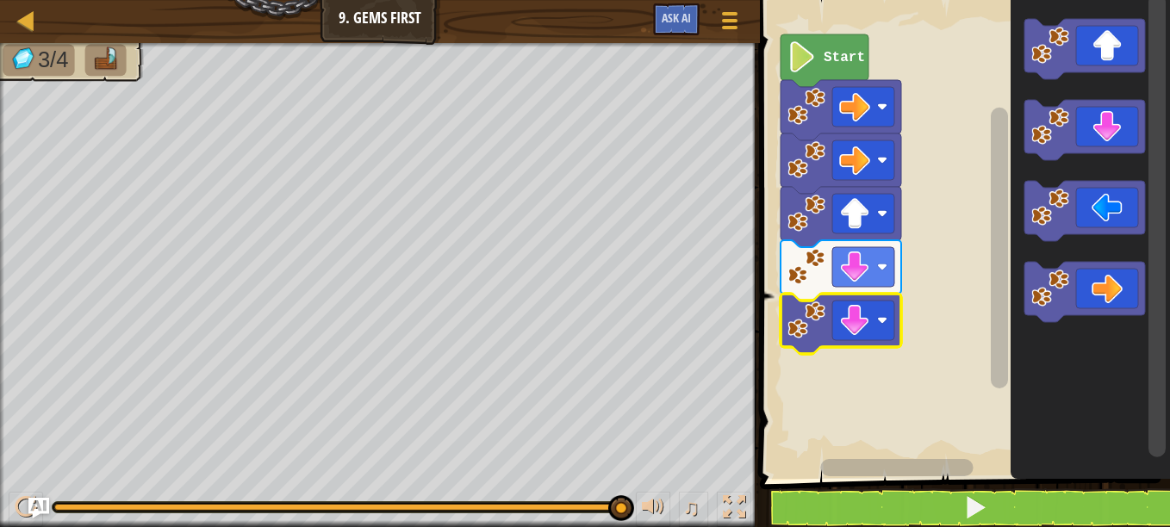
click at [826, 50] on text "Start" at bounding box center [844, 58] width 41 height 16
